Goal: Information Seeking & Learning: Learn about a topic

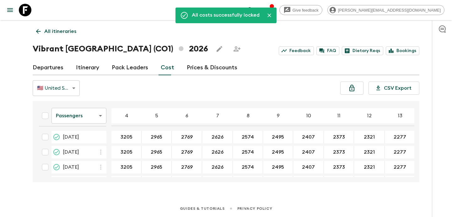
click at [271, 9] on icon "button" at bounding box center [268, 10] width 5 height 5
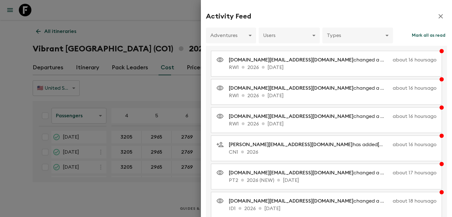
click at [120, 33] on div at bounding box center [226, 108] width 452 height 217
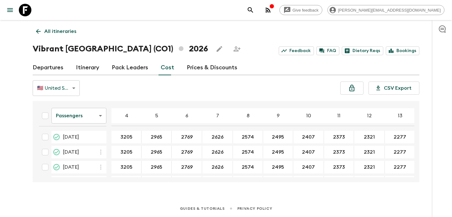
click at [65, 30] on p "All itineraries" at bounding box center [60, 32] width 32 height 8
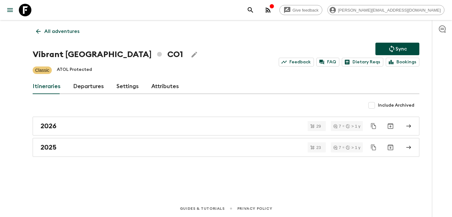
click at [65, 30] on p "All adventures" at bounding box center [61, 32] width 35 height 8
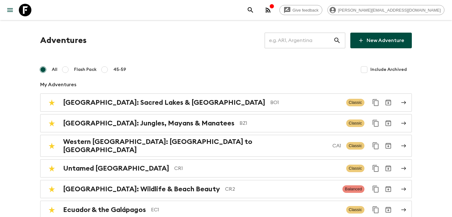
click at [298, 36] on input "text" at bounding box center [299, 41] width 69 height 18
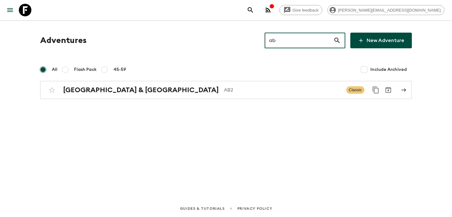
type input "ab2"
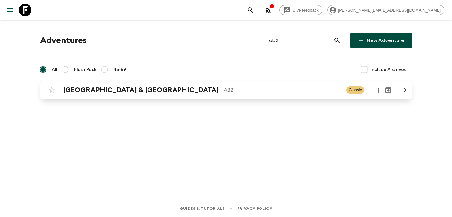
click at [271, 84] on div "Argentina & [GEOGRAPHIC_DATA] AB2 Classic" at bounding box center [214, 90] width 337 height 13
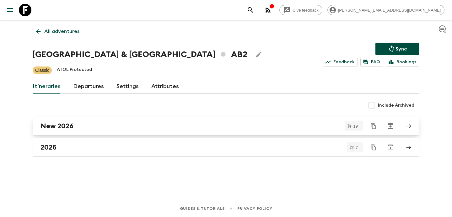
click at [119, 126] on div "New 2026" at bounding box center [220, 126] width 359 height 8
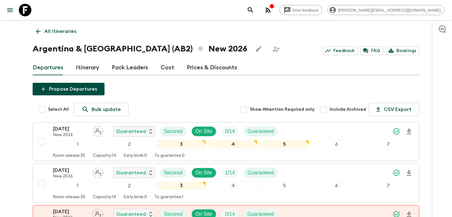
click at [166, 65] on link "Cost" at bounding box center [168, 67] width 14 height 15
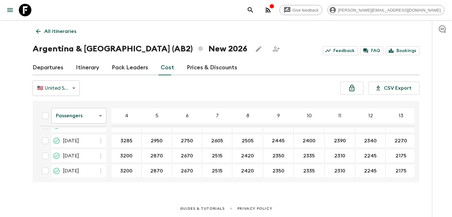
scroll to position [6, 0]
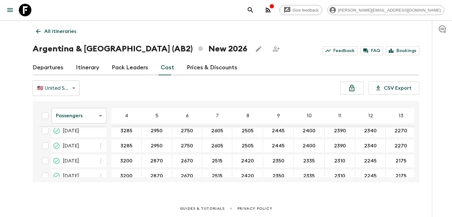
click at [54, 67] on link "Departures" at bounding box center [48, 67] width 31 height 15
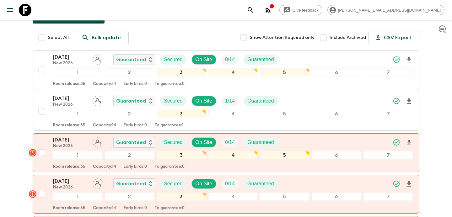
scroll to position [78, 0]
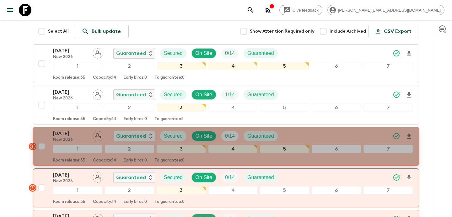
click at [351, 133] on div "[DATE] New 2026 Guaranteed Secured On Site 0 / 14 Guaranteed" at bounding box center [233, 136] width 360 height 13
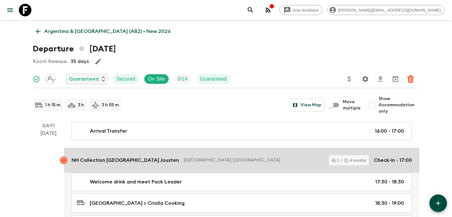
click at [132, 159] on p "NH Collection [GEOGRAPHIC_DATA] Jousten" at bounding box center [125, 161] width 107 height 8
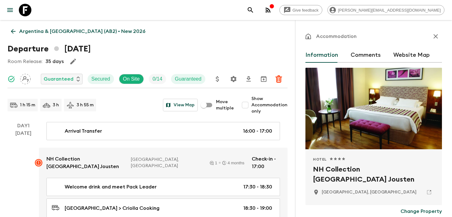
click at [373, 55] on button "Comments" at bounding box center [366, 55] width 30 height 15
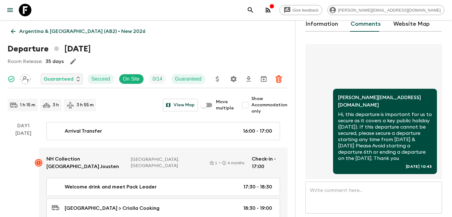
scroll to position [81, 0]
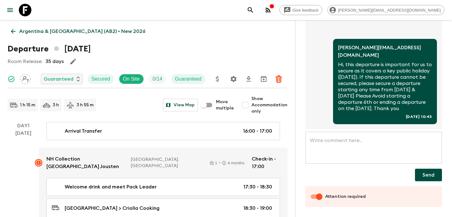
click at [311, 201] on input "Attention required" at bounding box center [320, 197] width 36 height 12
checkbox input "false"
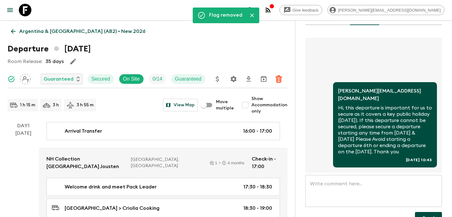
scroll to position [0, 0]
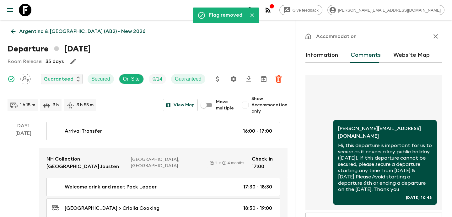
click at [432, 35] on button "button" at bounding box center [436, 36] width 13 height 13
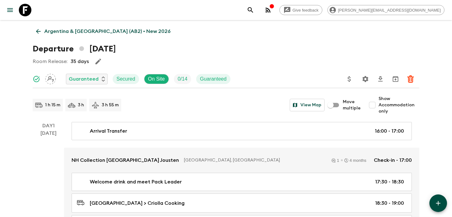
click at [92, 35] on link "Argentina & [GEOGRAPHIC_DATA] (AB2) • New 2026" at bounding box center [103, 31] width 141 height 13
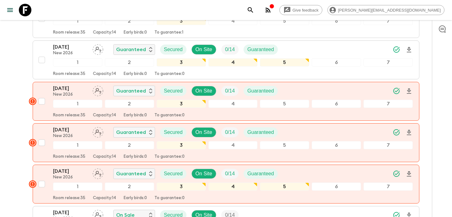
scroll to position [190, 0]
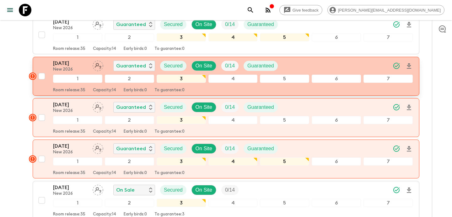
click at [80, 65] on p "[DATE]" at bounding box center [70, 64] width 35 height 8
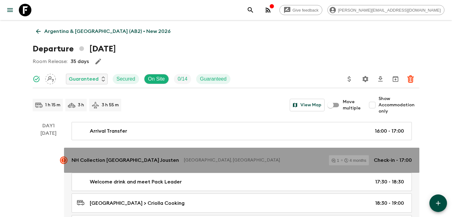
click at [142, 161] on p "NH Collection [GEOGRAPHIC_DATA] Jousten" at bounding box center [125, 161] width 107 height 8
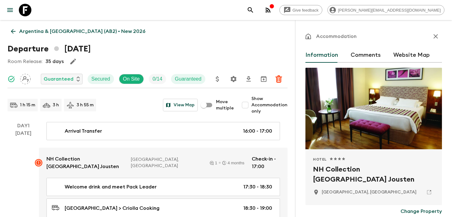
click at [371, 58] on button "Comments" at bounding box center [366, 55] width 30 height 15
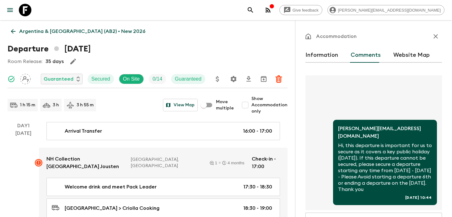
scroll to position [81, 0]
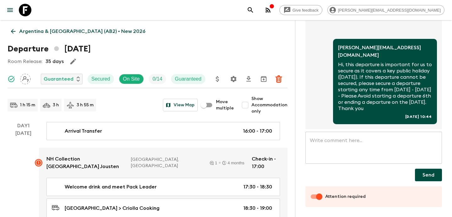
click at [313, 198] on input "Attention required" at bounding box center [320, 197] width 36 height 12
checkbox input "false"
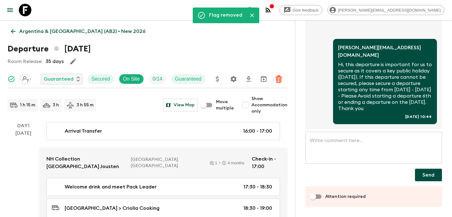
scroll to position [0, 0]
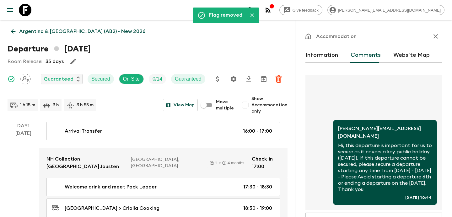
click at [433, 38] on icon "button" at bounding box center [436, 37] width 8 height 8
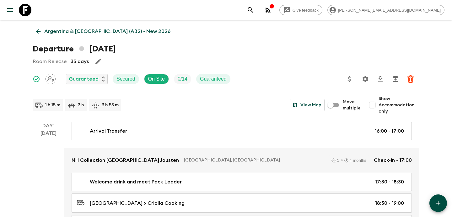
click at [96, 33] on p "Argentina & [GEOGRAPHIC_DATA] (AB2) • New 2026" at bounding box center [107, 32] width 126 height 8
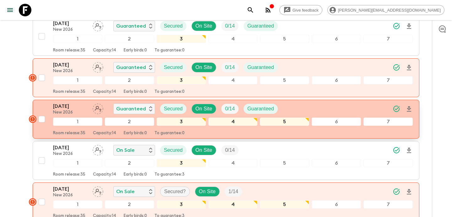
scroll to position [228, 0]
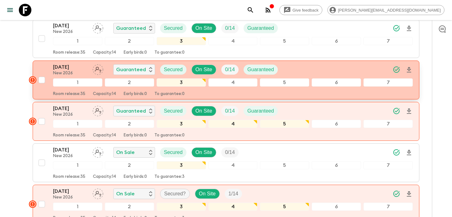
click at [74, 67] on p "[DATE]" at bounding box center [70, 67] width 35 height 8
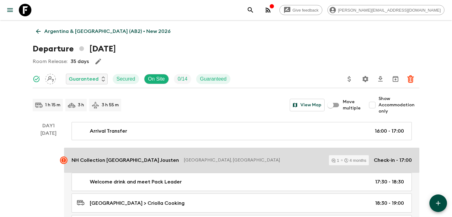
click at [156, 161] on div "NH Collection [GEOGRAPHIC_DATA] Jousten [GEOGRAPHIC_DATA], [GEOGRAPHIC_DATA] 1 …" at bounding box center [242, 160] width 341 height 10
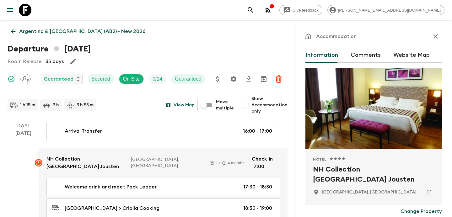
click at [359, 53] on button "Comments" at bounding box center [366, 55] width 30 height 15
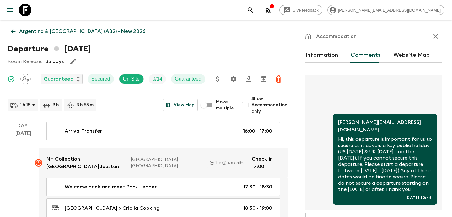
click at [272, 7] on icon "button" at bounding box center [268, 10] width 8 height 8
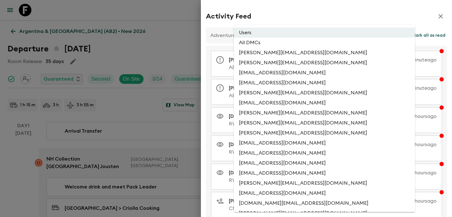
click at [288, 45] on li "All DMCs" at bounding box center [324, 43] width 181 height 10
type input "EXTERNAL_ONLY"
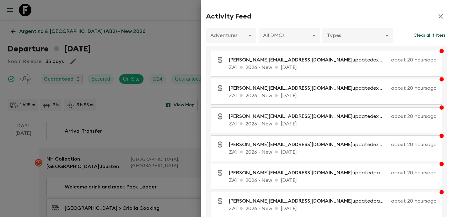
click at [185, 35] on div at bounding box center [226, 108] width 452 height 217
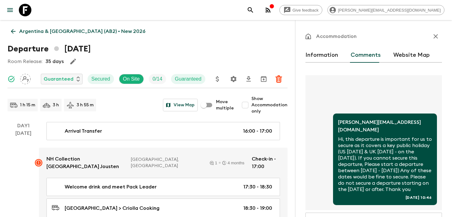
click at [267, 12] on circle "button" at bounding box center [266, 11] width 1 height 1
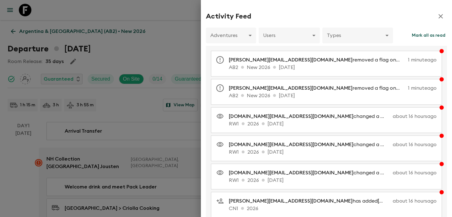
click at [186, 47] on div at bounding box center [226, 108] width 452 height 217
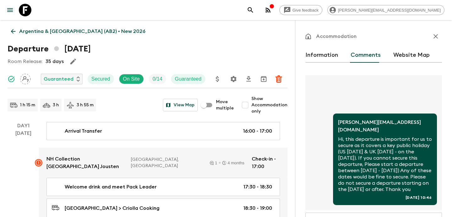
scroll to position [81, 0]
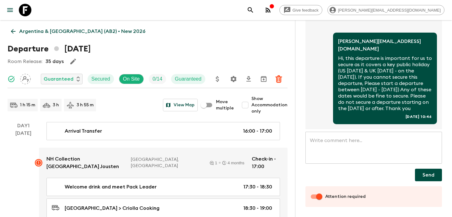
click at [313, 196] on input "Attention required" at bounding box center [320, 197] width 36 height 12
checkbox input "false"
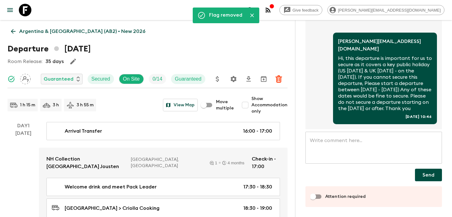
scroll to position [0, 0]
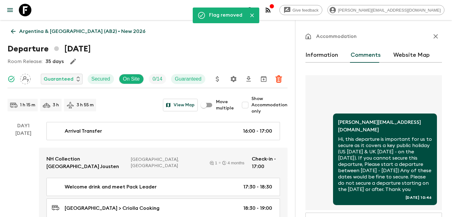
click at [431, 35] on button "button" at bounding box center [436, 36] width 13 height 13
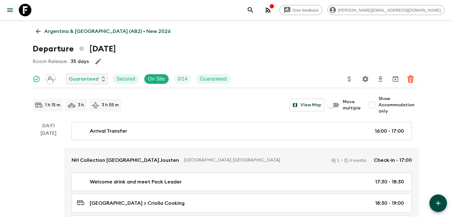
click at [44, 29] on link "Argentina & [GEOGRAPHIC_DATA] (AB2) • New 2026" at bounding box center [103, 31] width 141 height 13
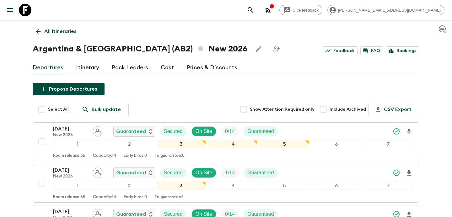
click at [44, 29] on link "All itineraries" at bounding box center [56, 31] width 47 height 13
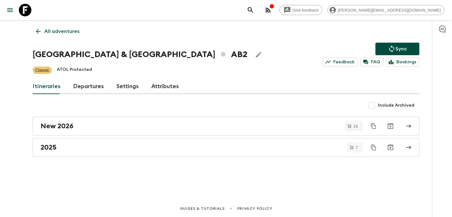
click at [44, 29] on link "All adventures" at bounding box center [58, 31] width 50 height 13
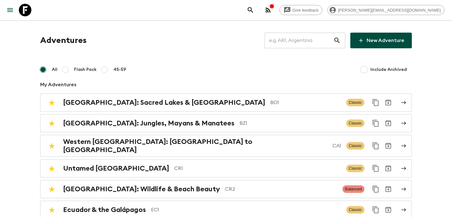
click at [311, 40] on input "text" at bounding box center [299, 41] width 69 height 18
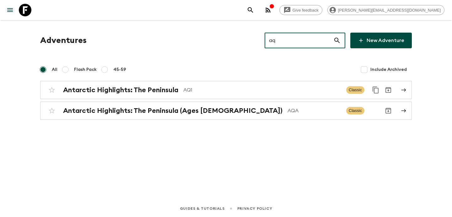
type input "aq1"
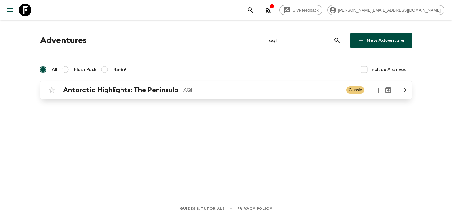
click at [259, 93] on p "AQ1" at bounding box center [262, 90] width 158 height 8
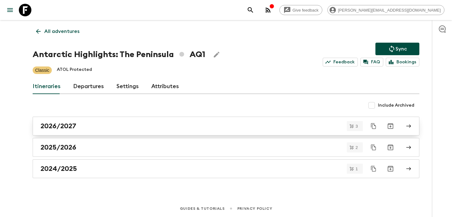
click at [233, 128] on div "2026/2027" at bounding box center [220, 126] width 359 height 8
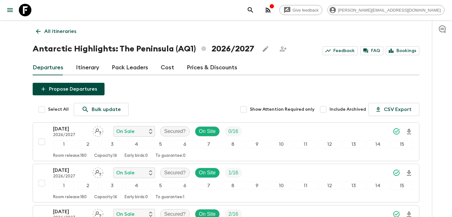
click at [54, 29] on p "All itineraries" at bounding box center [60, 32] width 32 height 8
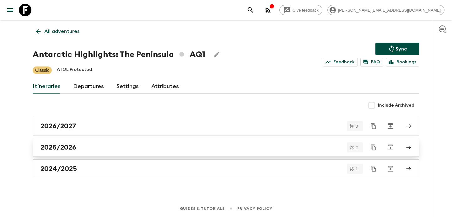
click at [215, 151] on div "2025/2026" at bounding box center [220, 148] width 359 height 8
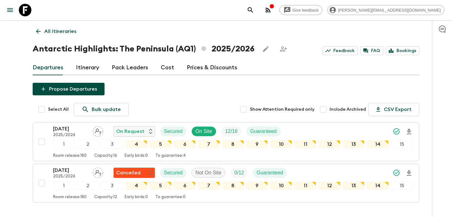
click at [57, 30] on p "All itineraries" at bounding box center [60, 32] width 32 height 8
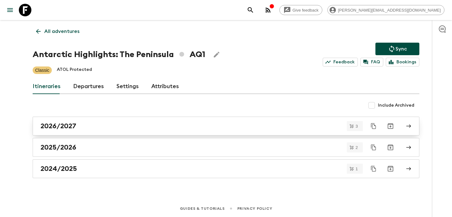
click at [105, 123] on div "2026/2027" at bounding box center [220, 126] width 359 height 8
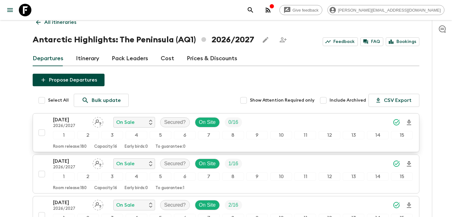
scroll to position [8, 0]
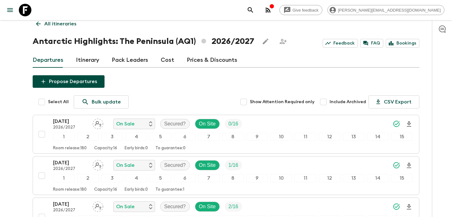
click at [66, 25] on p "All itineraries" at bounding box center [60, 24] width 32 height 8
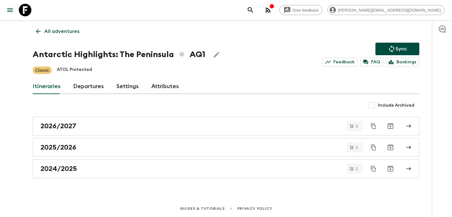
click at [67, 34] on p "All adventures" at bounding box center [61, 32] width 35 height 8
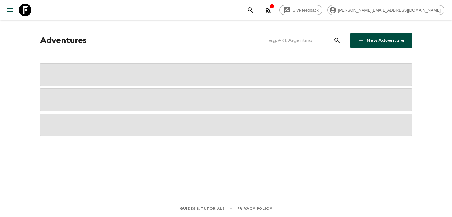
click at [308, 45] on input "text" at bounding box center [299, 41] width 69 height 18
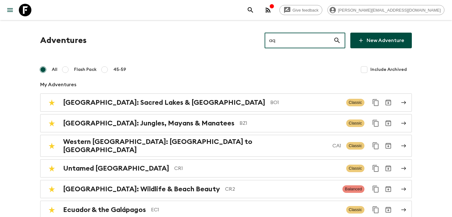
type input "aqa"
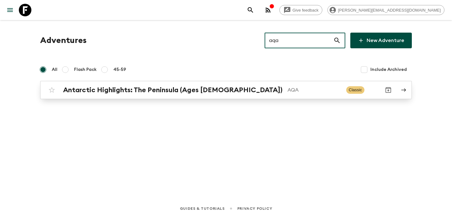
click at [288, 91] on p "AQA" at bounding box center [315, 90] width 54 height 8
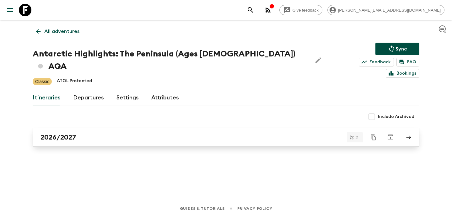
click at [286, 133] on link "2026/2027" at bounding box center [226, 137] width 387 height 19
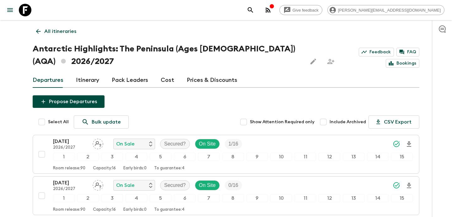
click at [67, 37] on link "All itineraries" at bounding box center [56, 31] width 47 height 13
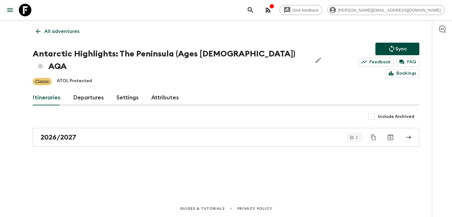
click at [67, 37] on link "All adventures" at bounding box center [58, 31] width 50 height 13
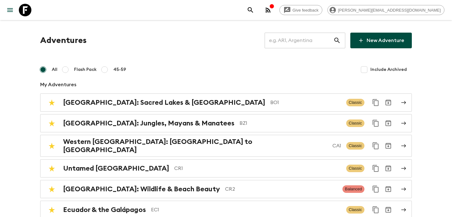
click at [307, 38] on input "text" at bounding box center [299, 41] width 69 height 18
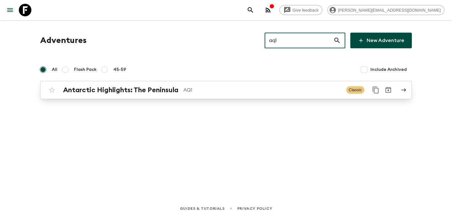
type input "aq1"
click at [292, 94] on div "Antarctic Highlights: The Peninsula AQ1 Classic" at bounding box center [214, 90] width 337 height 13
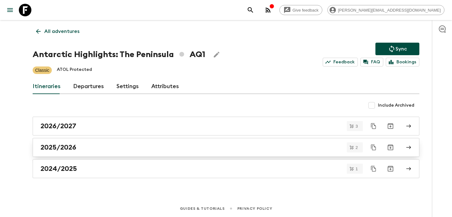
click at [272, 145] on div "2025/2026" at bounding box center [220, 148] width 359 height 8
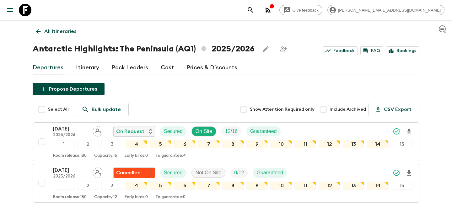
click at [67, 35] on link "All itineraries" at bounding box center [56, 31] width 47 height 13
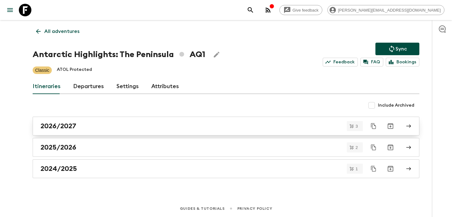
click at [120, 129] on div "2026/2027" at bounding box center [220, 126] width 359 height 8
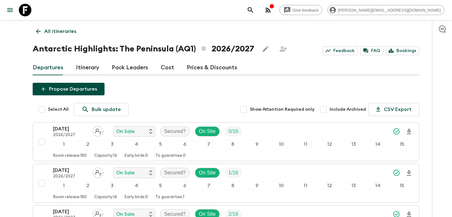
click at [61, 33] on p "All itineraries" at bounding box center [60, 32] width 32 height 8
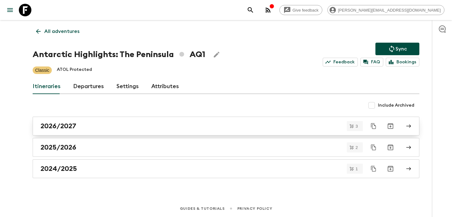
click at [98, 129] on div "2026/2027" at bounding box center [220, 126] width 359 height 8
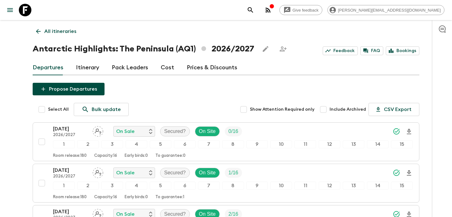
click at [59, 35] on link "All itineraries" at bounding box center [56, 31] width 47 height 13
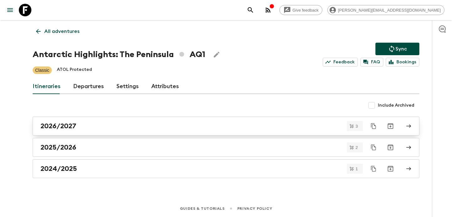
click at [90, 128] on div "2026/2027" at bounding box center [220, 126] width 359 height 8
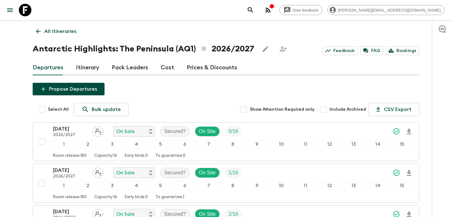
click at [63, 26] on link "All itineraries" at bounding box center [56, 31] width 47 height 13
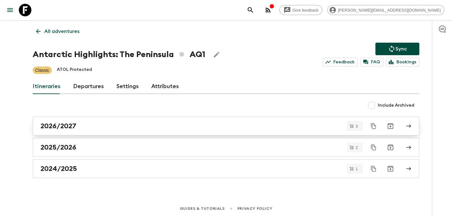
click at [94, 120] on link "2026/2027" at bounding box center [226, 126] width 387 height 19
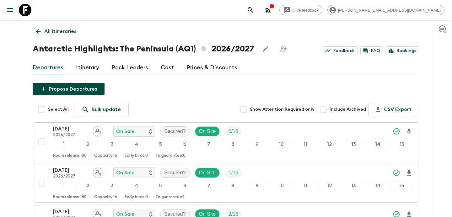
click at [68, 34] on p "All itineraries" at bounding box center [60, 32] width 32 height 8
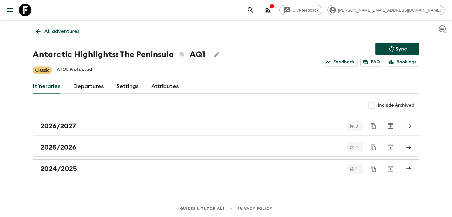
click at [68, 34] on p "All adventures" at bounding box center [61, 32] width 35 height 8
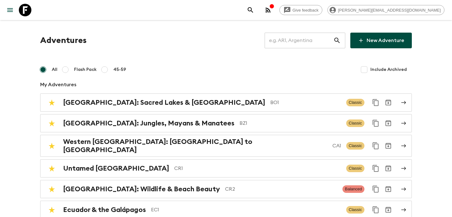
click at [319, 41] on input "text" at bounding box center [299, 41] width 69 height 18
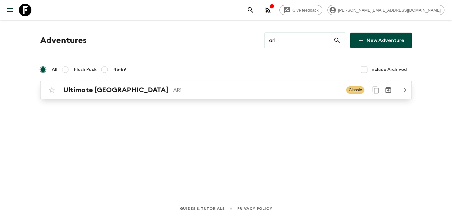
type input "ar1"
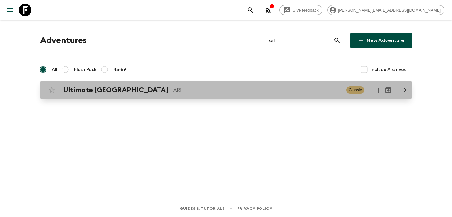
click at [298, 88] on p "AR1" at bounding box center [257, 90] width 168 height 8
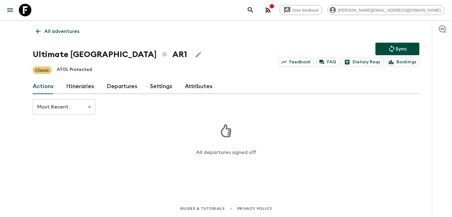
click at [87, 89] on link "Itineraries" at bounding box center [80, 86] width 28 height 15
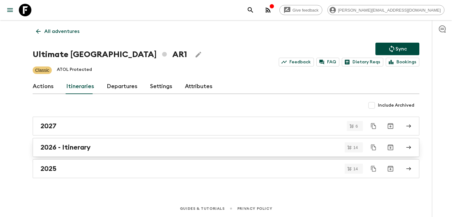
click at [98, 148] on div "2026 - Itinerary" at bounding box center [220, 148] width 359 height 8
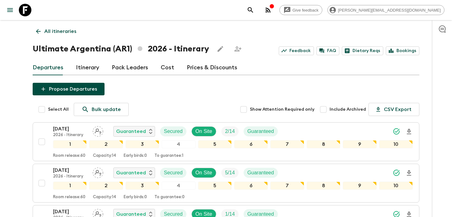
click at [54, 31] on p "All itineraries" at bounding box center [60, 32] width 32 height 8
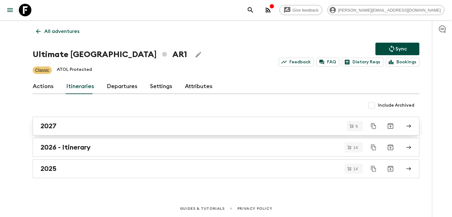
click at [87, 123] on div "2027" at bounding box center [220, 126] width 359 height 8
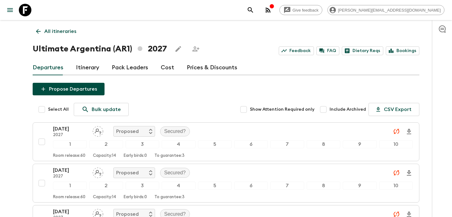
click at [93, 67] on link "Itinerary" at bounding box center [87, 67] width 23 height 15
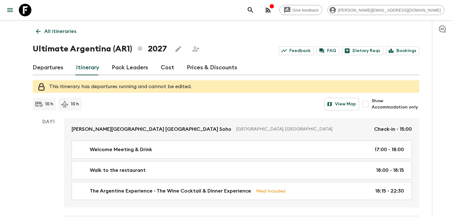
click at [52, 68] on link "Departures" at bounding box center [48, 67] width 31 height 15
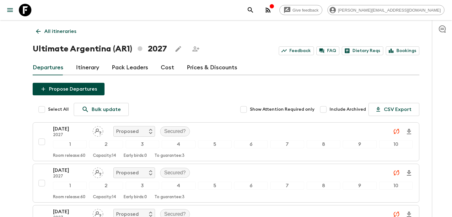
click at [61, 29] on p "All itineraries" at bounding box center [60, 32] width 32 height 8
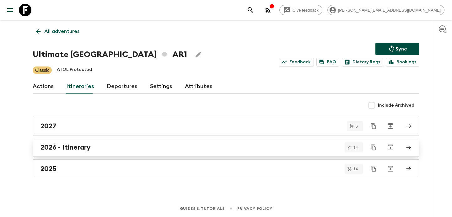
click at [122, 143] on link "2026 - Itinerary" at bounding box center [226, 147] width 387 height 19
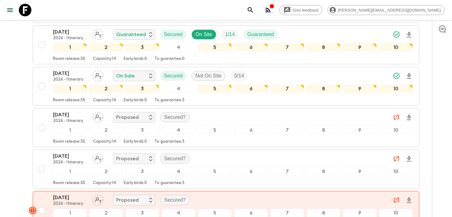
scroll to position [261, 0]
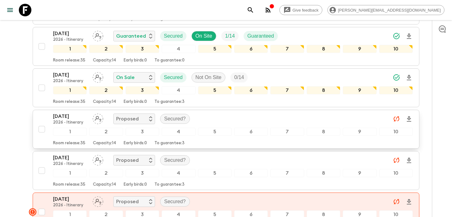
click at [42, 128] on input "checkbox" at bounding box center [41, 129] width 13 height 13
checkbox input "true"
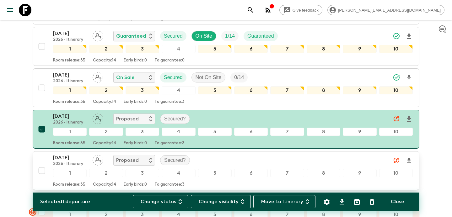
click at [44, 171] on input "checkbox" at bounding box center [41, 171] width 13 height 13
checkbox input "true"
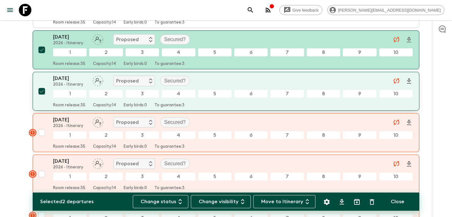
scroll to position [351, 0]
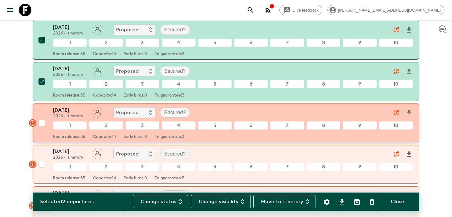
click at [43, 128] on input "checkbox" at bounding box center [41, 123] width 13 height 13
checkbox input "true"
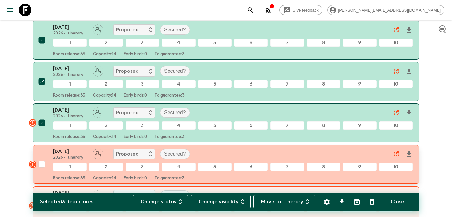
click at [43, 168] on input "checkbox" at bounding box center [41, 164] width 13 height 13
checkbox input "true"
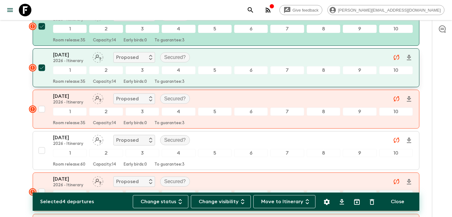
scroll to position [438, 0]
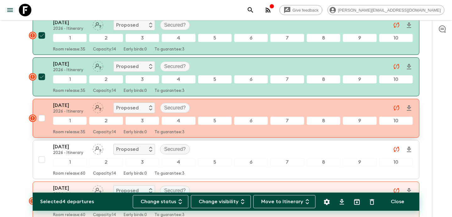
click at [42, 117] on input "checkbox" at bounding box center [41, 118] width 13 height 13
checkbox input "true"
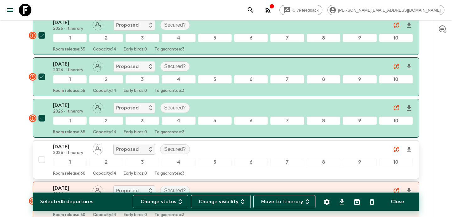
click at [41, 160] on input "checkbox" at bounding box center [41, 160] width 13 height 13
checkbox input "true"
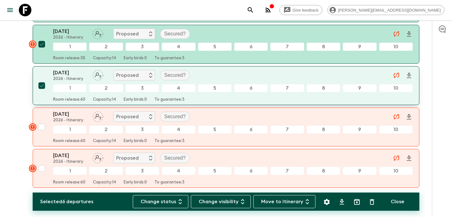
scroll to position [540, 0]
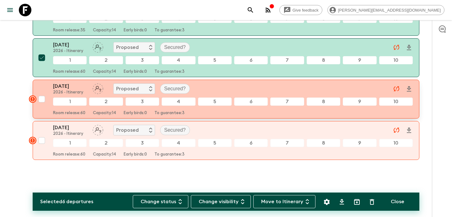
click at [43, 100] on input "checkbox" at bounding box center [41, 99] width 13 height 13
checkbox input "true"
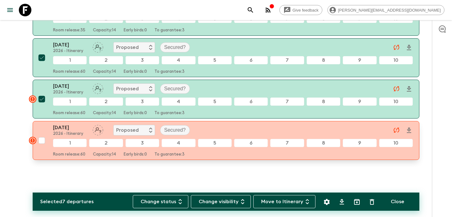
click at [41, 140] on input "checkbox" at bounding box center [41, 140] width 13 height 13
checkbox input "true"
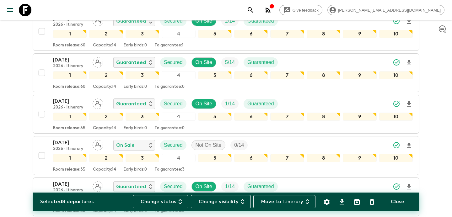
scroll to position [0, 0]
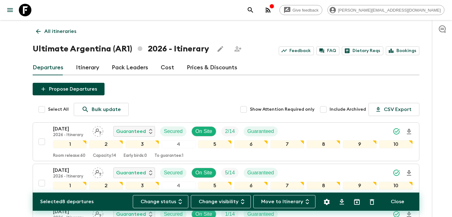
click at [54, 31] on p "All itineraries" at bounding box center [60, 32] width 32 height 8
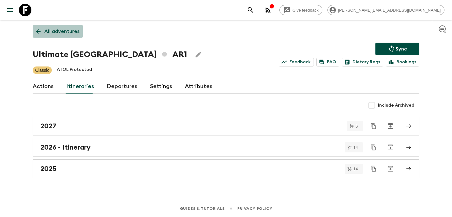
click at [75, 31] on p "All adventures" at bounding box center [61, 32] width 35 height 8
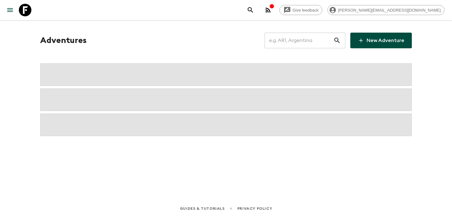
click at [317, 43] on input "text" at bounding box center [299, 41] width 69 height 18
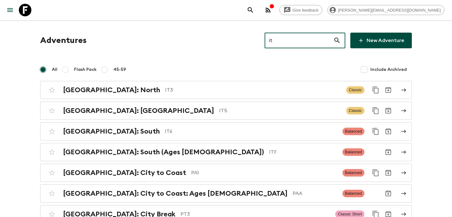
type input "it5"
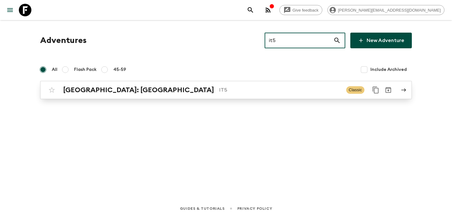
click at [219, 89] on p "IT5" at bounding box center [280, 90] width 122 height 8
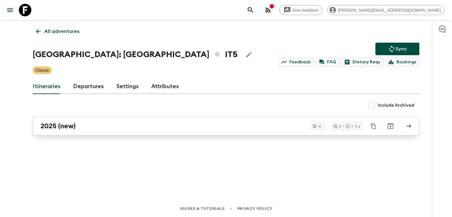
click at [88, 128] on div "2025 (new)" at bounding box center [220, 126] width 359 height 8
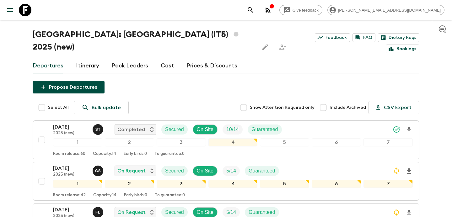
scroll to position [16, 0]
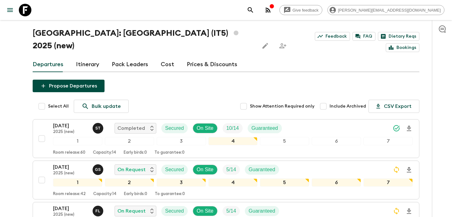
click at [91, 57] on link "Itinerary" at bounding box center [87, 64] width 23 height 15
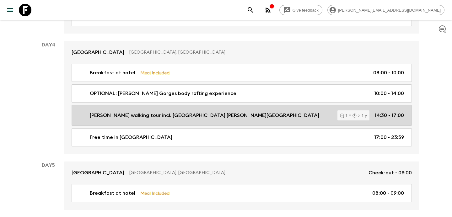
scroll to position [675, 0]
